Goal: Communication & Community: Connect with others

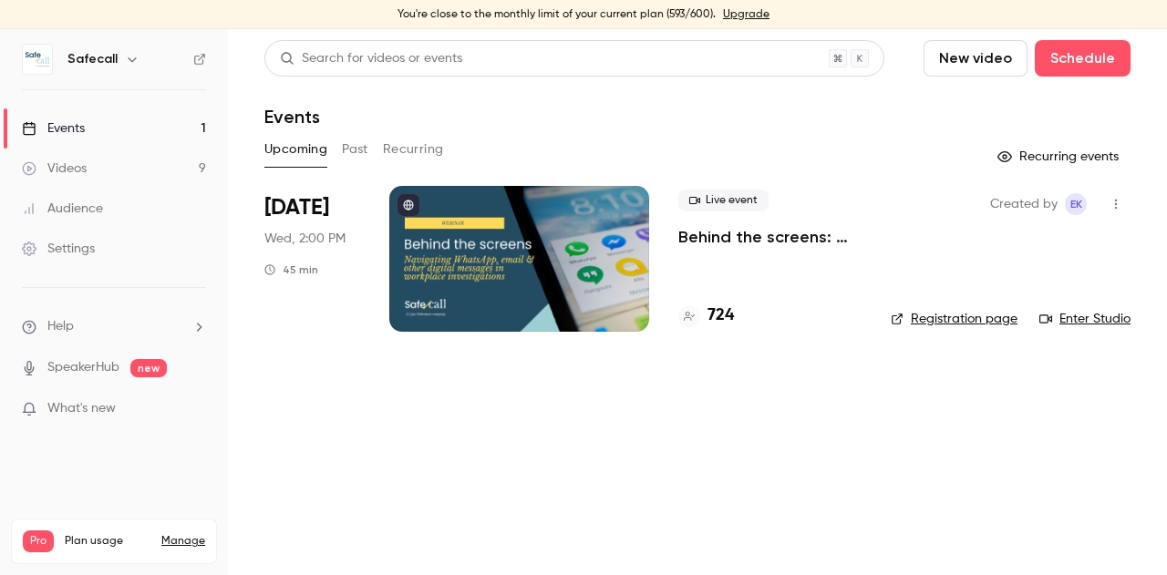
click at [1095, 322] on link "Enter Studio" at bounding box center [1084, 319] width 91 height 18
click at [1075, 314] on link "Enter Studio" at bounding box center [1084, 319] width 91 height 18
click at [1119, 201] on icon "button" at bounding box center [1115, 204] width 15 height 13
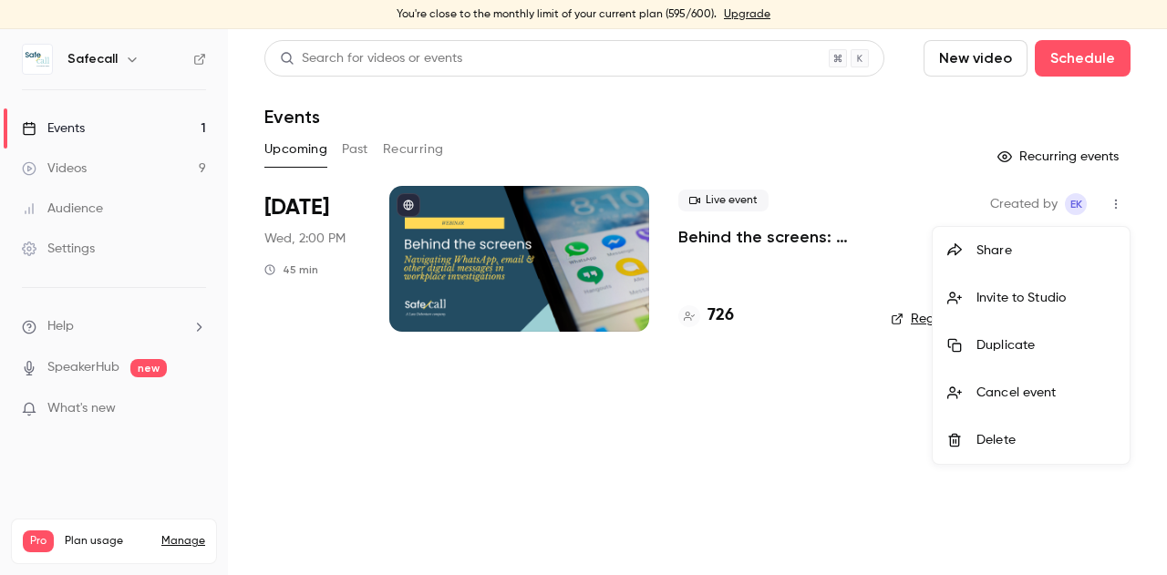
click at [1015, 295] on div "Invite to Studio" at bounding box center [1045, 298] width 139 height 18
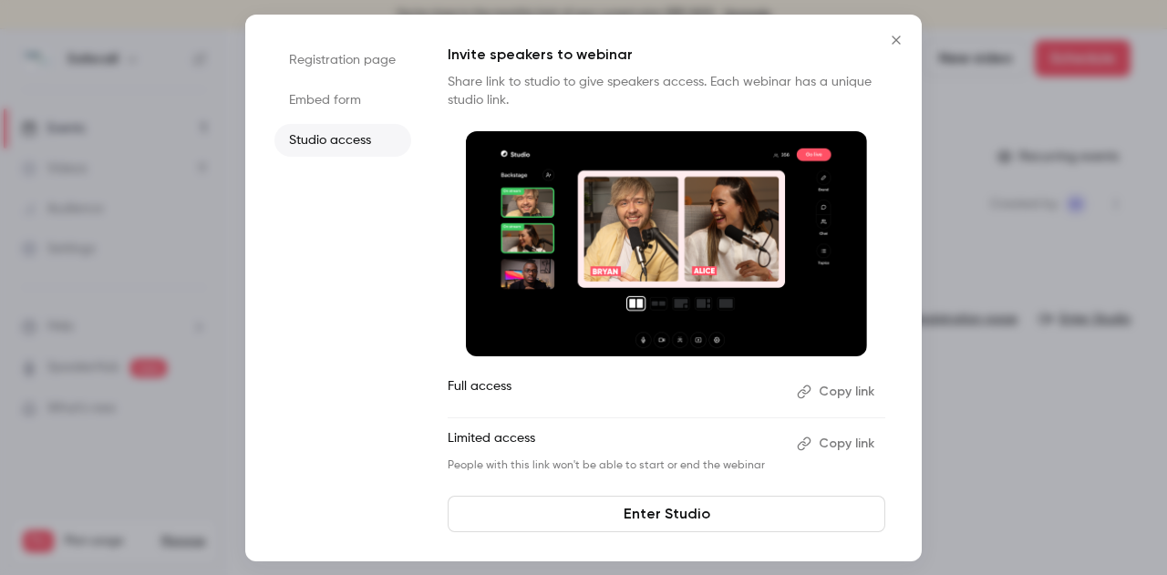
click at [859, 440] on button "Copy link" at bounding box center [837, 443] width 96 height 29
click at [893, 47] on button "Close" at bounding box center [896, 40] width 36 height 36
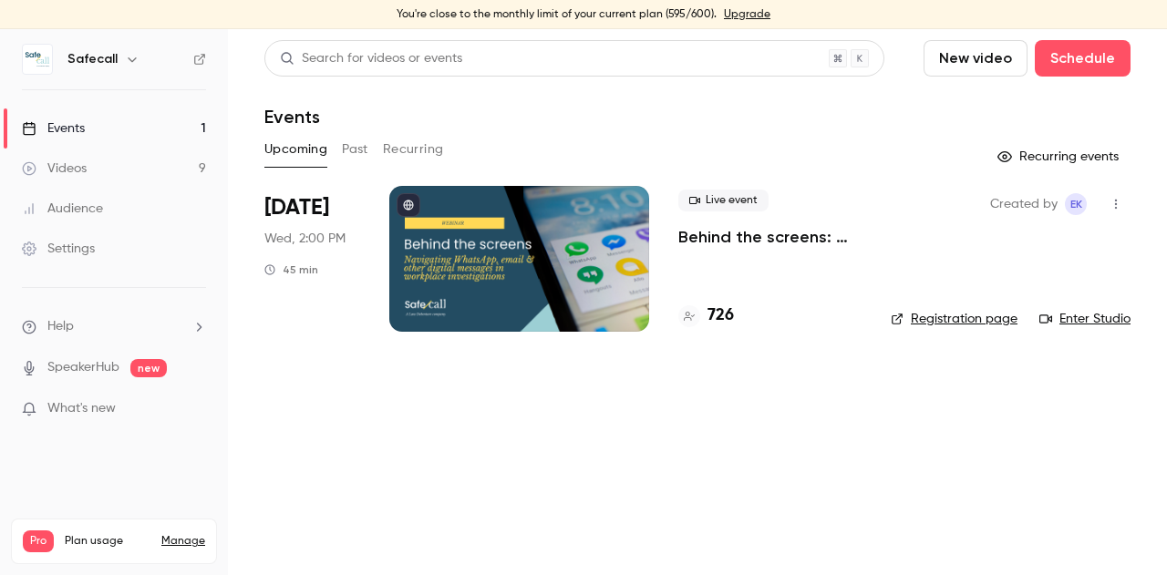
click at [1081, 324] on link "Enter Studio" at bounding box center [1084, 319] width 91 height 18
